Goal: Check status: Check status

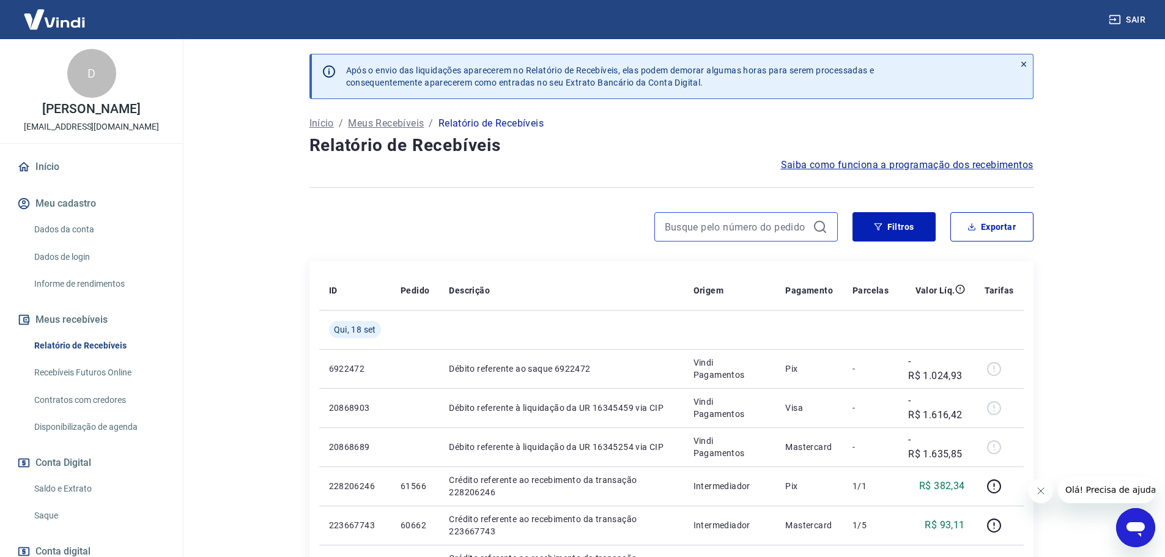
click at [708, 231] on input at bounding box center [736, 227] width 143 height 18
type input "n"
click at [722, 235] on input "Ana" at bounding box center [736, 227] width 143 height 18
click at [723, 225] on input "Ana" at bounding box center [736, 227] width 143 height 18
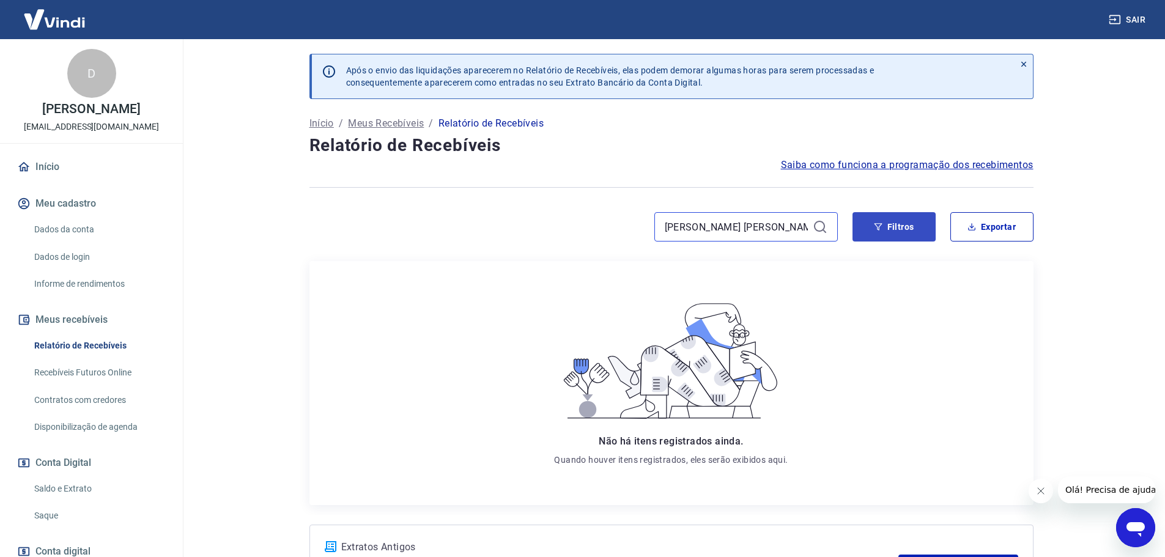
type input "[PERSON_NAME] [PERSON_NAME]"
click at [877, 237] on button "Filtros" at bounding box center [893, 226] width 83 height 29
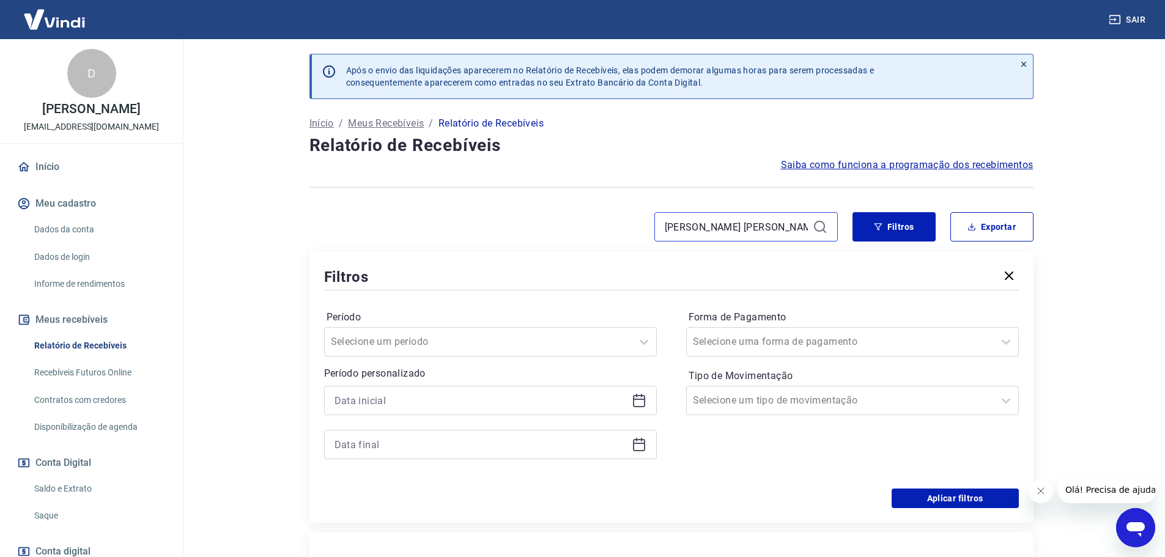
click at [796, 228] on input "[PERSON_NAME] [PERSON_NAME]" at bounding box center [736, 227] width 143 height 18
click at [572, 193] on div at bounding box center [671, 187] width 724 height 30
click at [687, 224] on input at bounding box center [736, 227] width 143 height 18
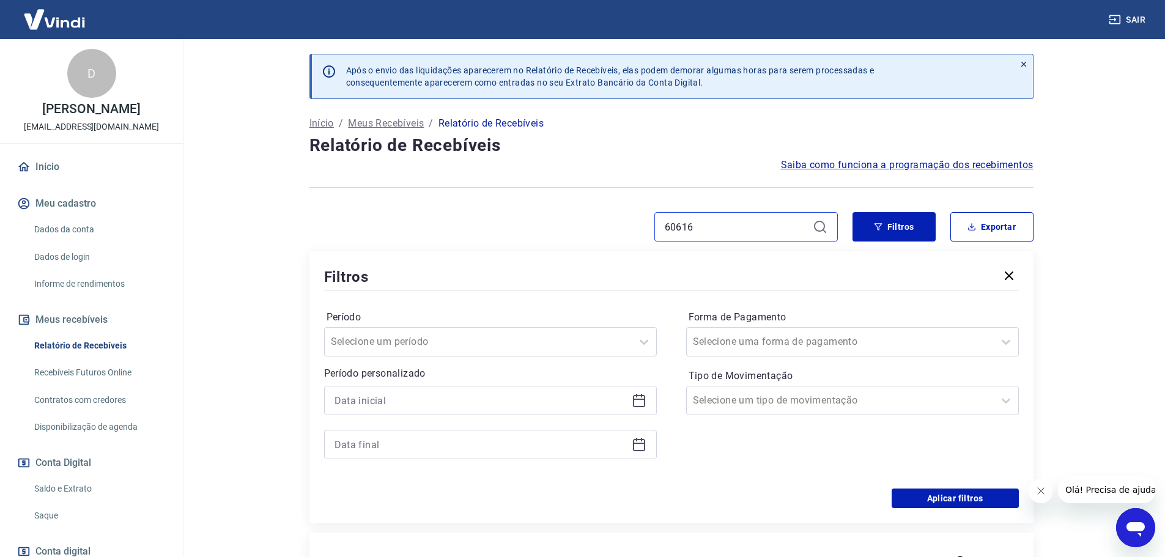
type input "60616"
click at [701, 228] on input "60616" at bounding box center [736, 227] width 143 height 18
click at [887, 224] on button "Filtros" at bounding box center [893, 226] width 83 height 29
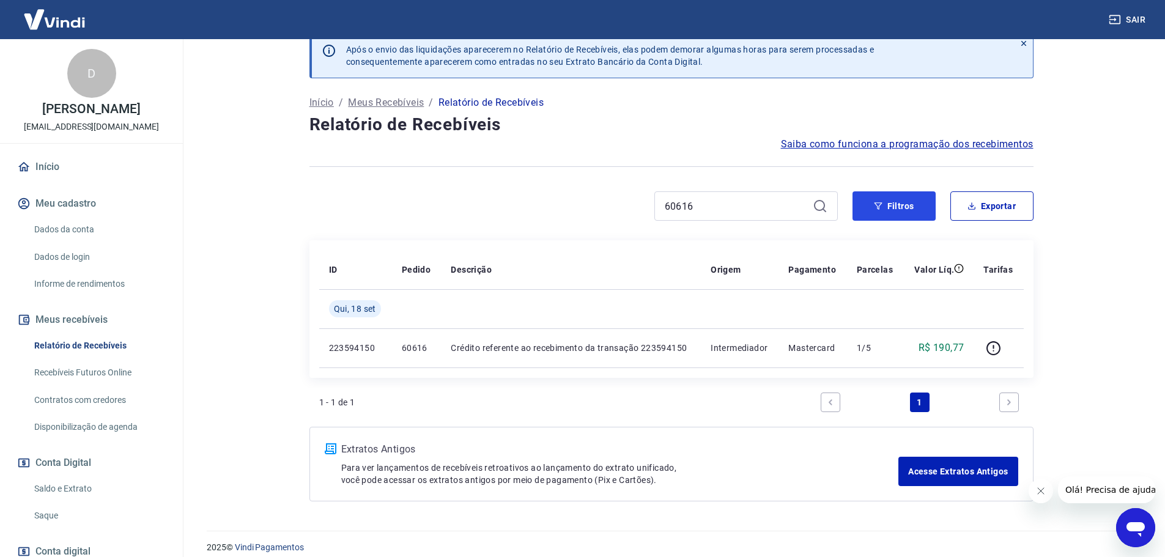
scroll to position [32, 0]
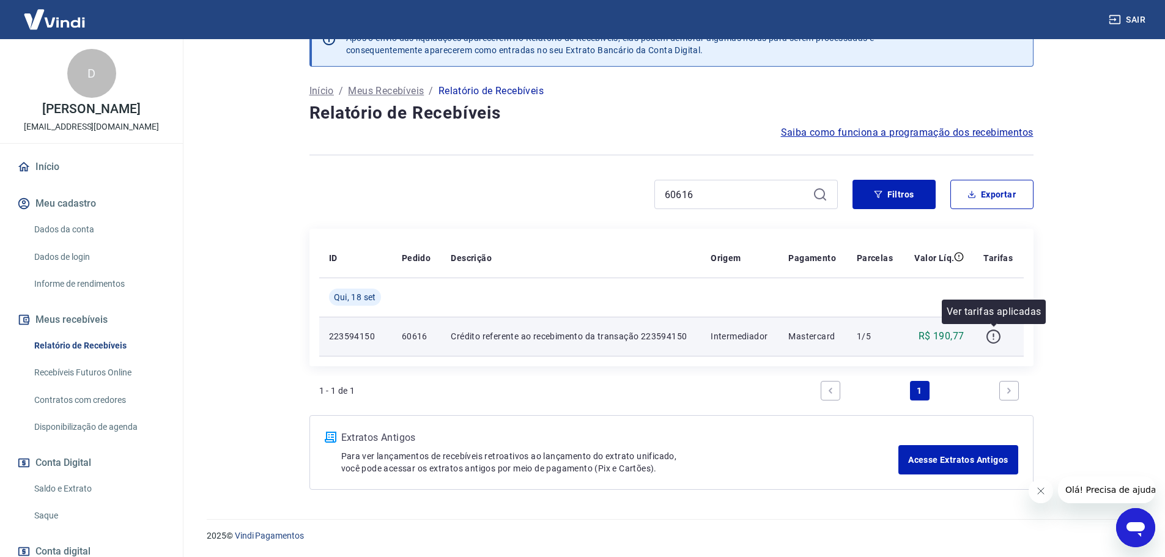
click at [988, 339] on icon "button" at bounding box center [993, 337] width 14 height 14
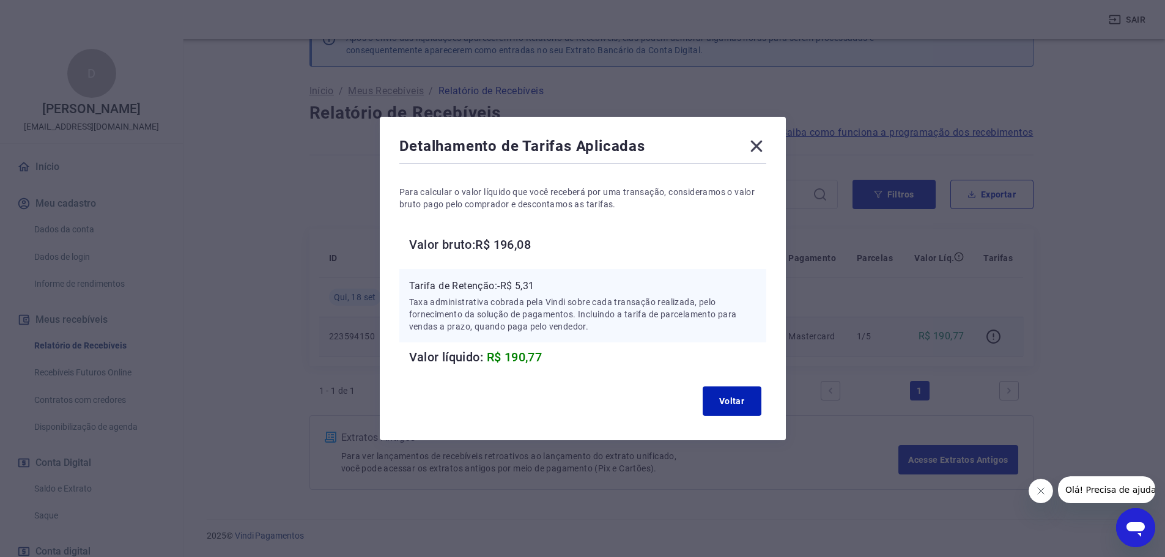
click at [762, 150] on icon at bounding box center [756, 147] width 12 height 12
